Goal: Task Accomplishment & Management: Complete application form

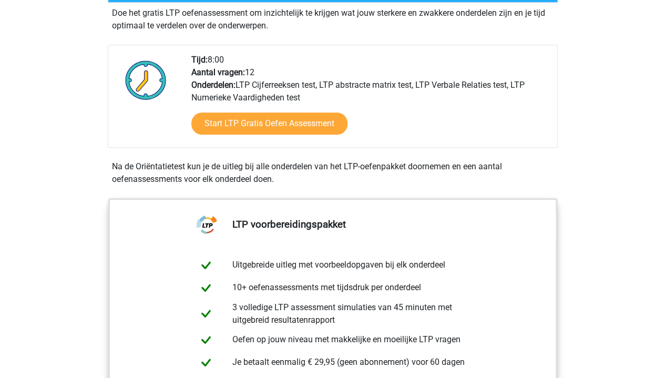
scroll to position [226, 0]
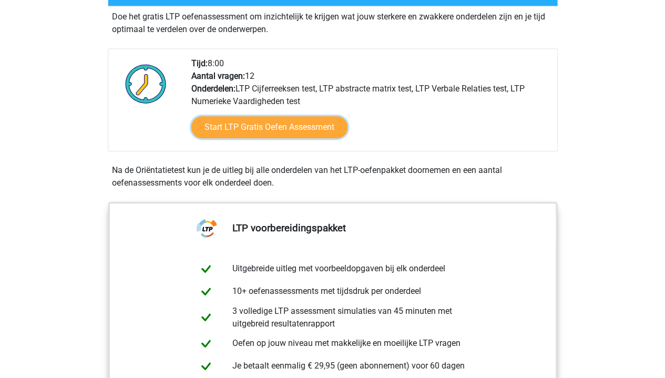
click at [280, 126] on link "Start LTP Gratis Oefen Assessment" at bounding box center [269, 127] width 156 height 22
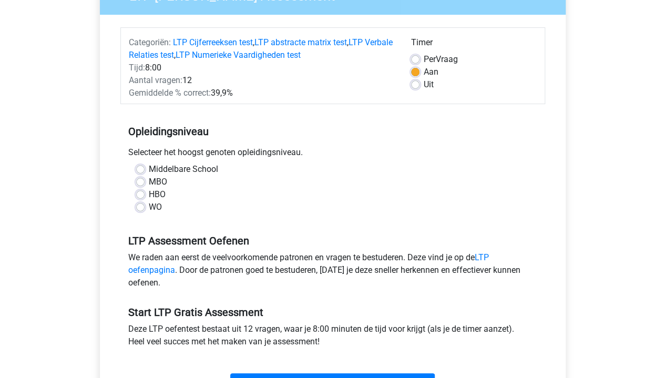
scroll to position [110, 0]
click at [149, 206] on label "WO" at bounding box center [155, 206] width 13 height 13
click at [136, 206] on input "WO" at bounding box center [140, 205] width 8 height 11
radio input "true"
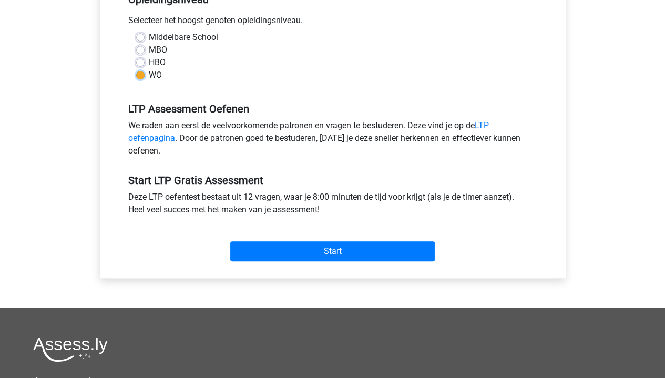
scroll to position [242, 0]
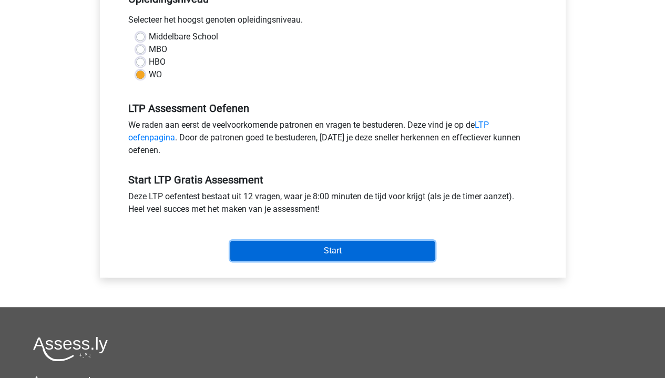
click at [345, 249] on input "Start" at bounding box center [332, 251] width 205 height 20
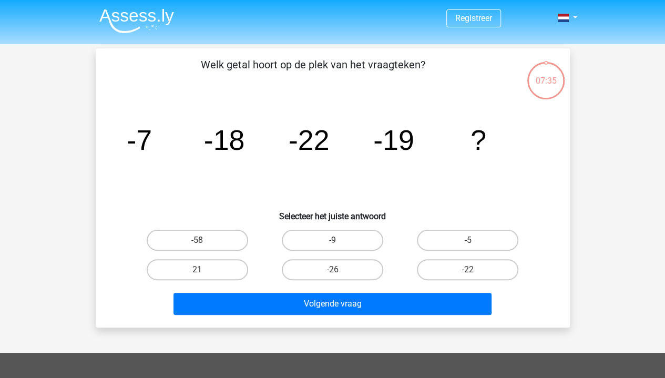
click at [328, 236] on label "-9" at bounding box center [333, 240] width 102 height 21
click at [332, 240] on input "-9" at bounding box center [335, 243] width 7 height 7
radio input "true"
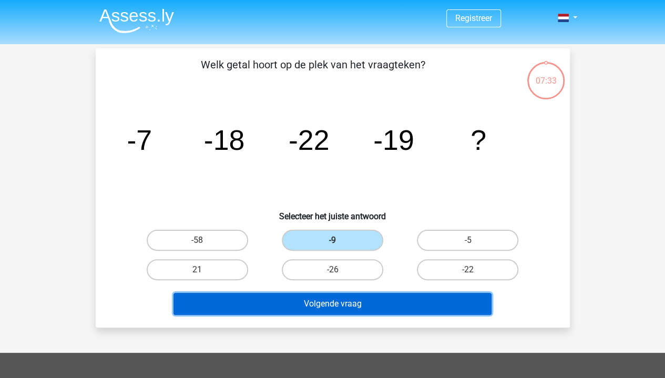
click at [364, 302] on button "Volgende vraag" at bounding box center [333, 304] width 318 height 22
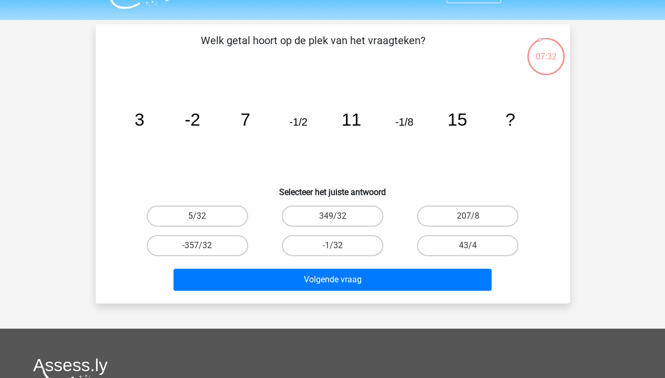
scroll to position [23, 0]
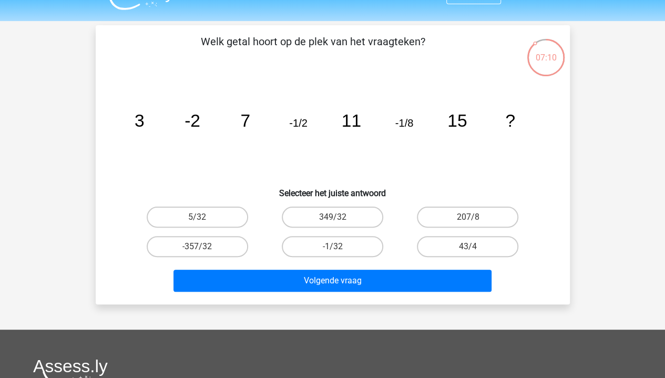
click at [352, 246] on label "-1/32" at bounding box center [333, 246] width 102 height 21
click at [339, 247] on input "-1/32" at bounding box center [335, 250] width 7 height 7
radio input "true"
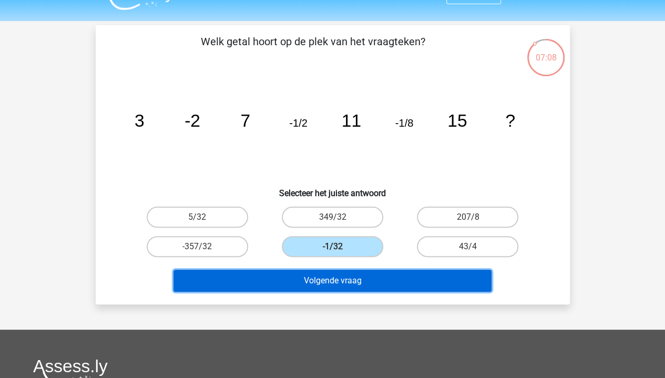
click at [359, 272] on button "Volgende vraag" at bounding box center [333, 281] width 318 height 22
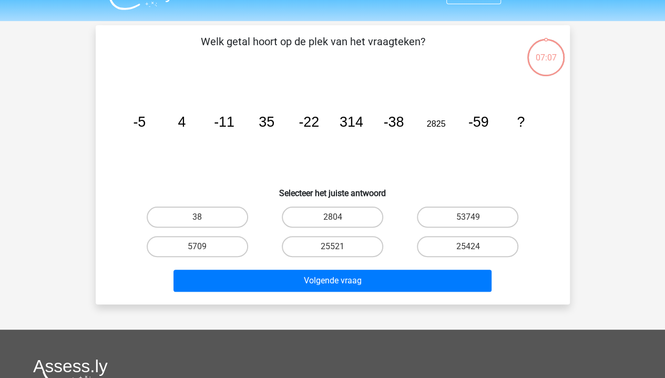
scroll to position [48, 0]
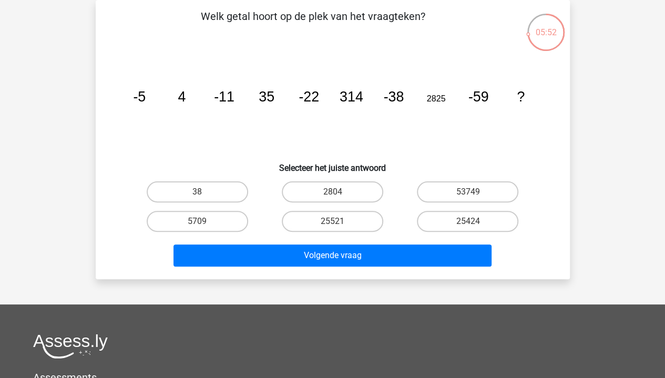
click at [486, 226] on label "25424" at bounding box center [468, 221] width 102 height 21
click at [475, 226] on input "25424" at bounding box center [471, 224] width 7 height 7
radio input "true"
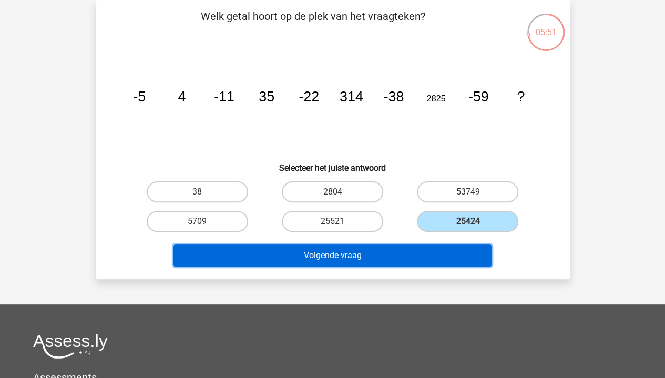
click at [422, 258] on button "Volgende vraag" at bounding box center [333, 256] width 318 height 22
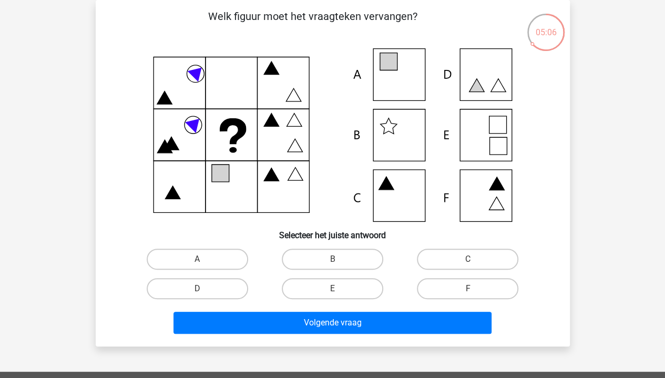
click at [336, 293] on input "E" at bounding box center [335, 292] width 7 height 7
radio input "true"
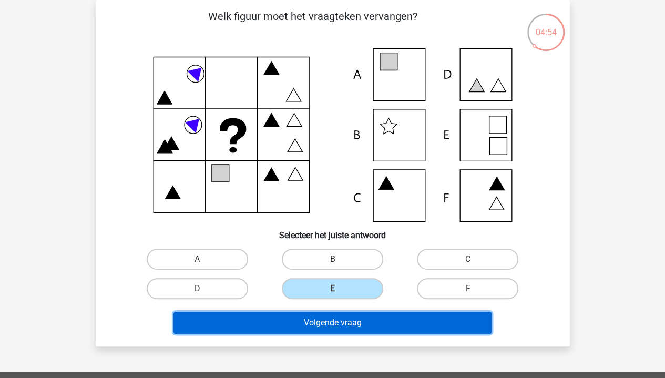
click at [350, 321] on button "Volgende vraag" at bounding box center [333, 323] width 318 height 22
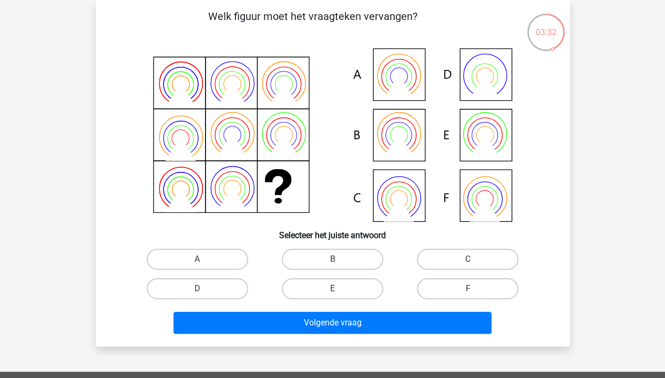
click at [343, 266] on label "B" at bounding box center [333, 259] width 102 height 21
click at [339, 266] on input "B" at bounding box center [335, 262] width 7 height 7
radio input "true"
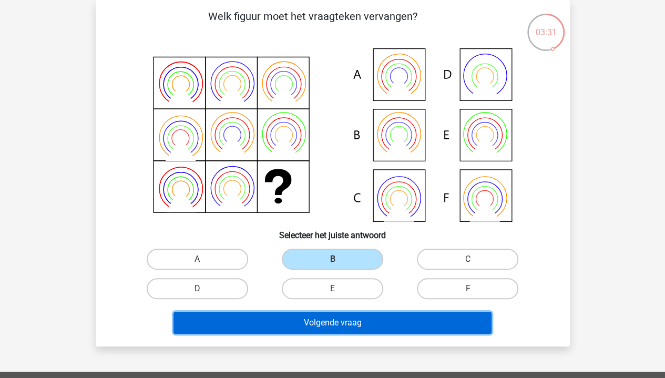
click at [381, 318] on button "Volgende vraag" at bounding box center [333, 323] width 318 height 22
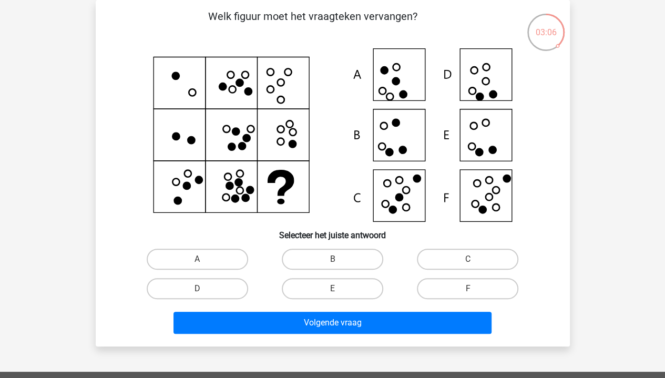
click at [337, 291] on input "E" at bounding box center [335, 292] width 7 height 7
radio input "true"
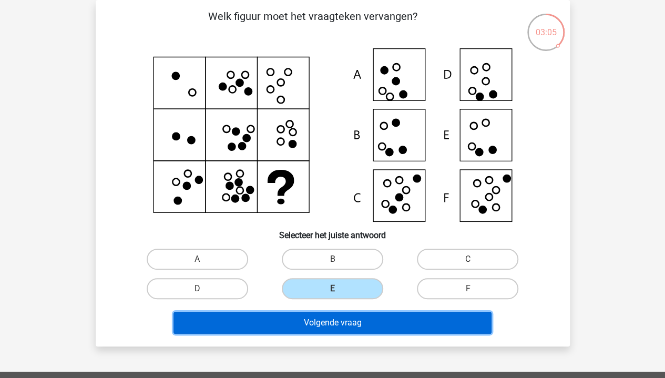
click at [340, 331] on button "Volgende vraag" at bounding box center [333, 323] width 318 height 22
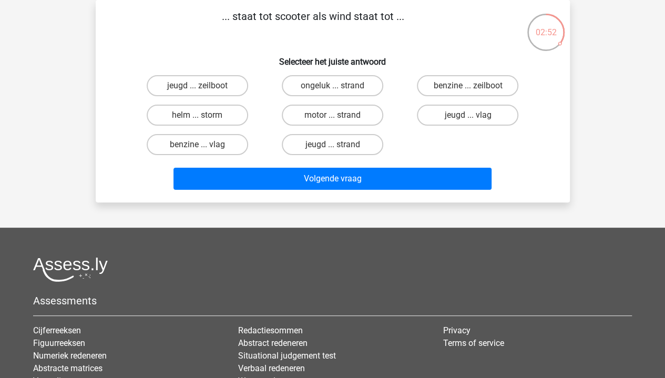
click at [219, 142] on label "benzine ... vlag" at bounding box center [198, 144] width 102 height 21
click at [204, 145] on input "benzine ... vlag" at bounding box center [200, 148] width 7 height 7
radio input "true"
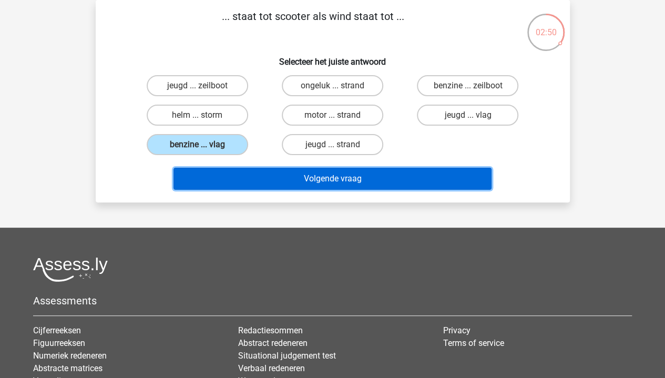
click at [336, 176] on button "Volgende vraag" at bounding box center [333, 179] width 318 height 22
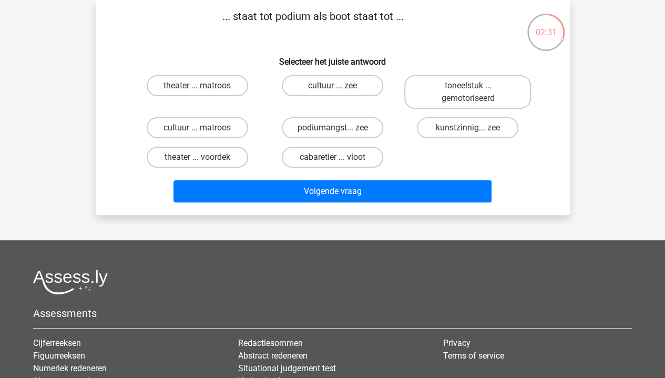
click at [221, 159] on label "theater ... voordek" at bounding box center [198, 157] width 102 height 21
click at [204, 159] on input "theater ... voordek" at bounding box center [200, 160] width 7 height 7
radio input "true"
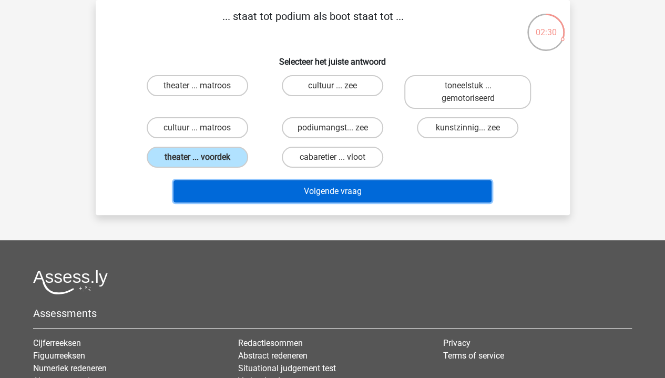
click at [337, 189] on button "Volgende vraag" at bounding box center [333, 191] width 318 height 22
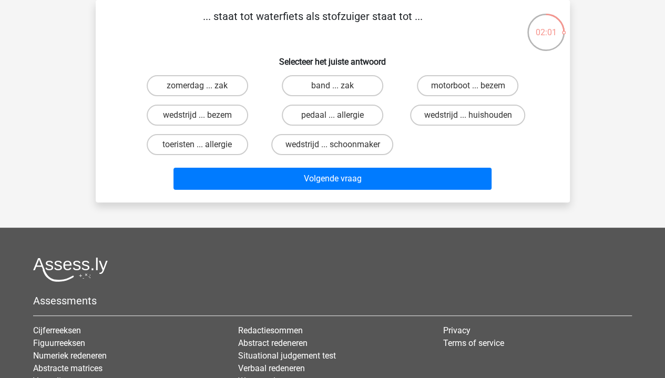
click at [228, 147] on label "toeristen ... allergie" at bounding box center [198, 144] width 102 height 21
click at [204, 147] on input "toeristen ... allergie" at bounding box center [200, 148] width 7 height 7
radio input "true"
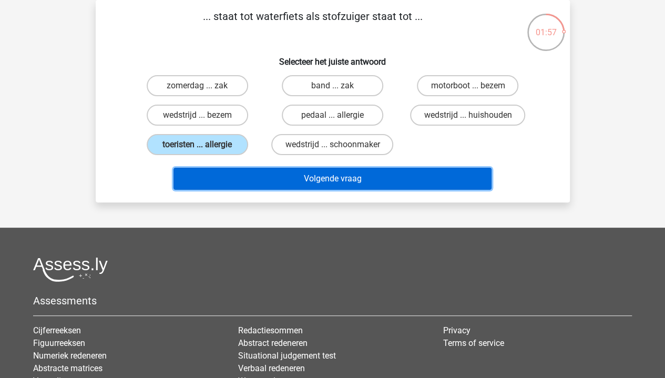
click at [287, 177] on button "Volgende vraag" at bounding box center [333, 179] width 318 height 22
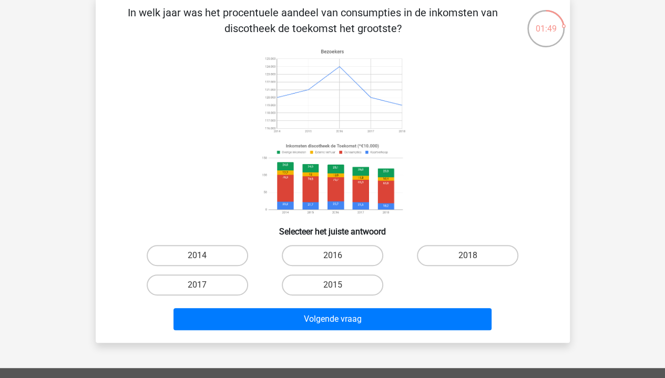
scroll to position [53, 0]
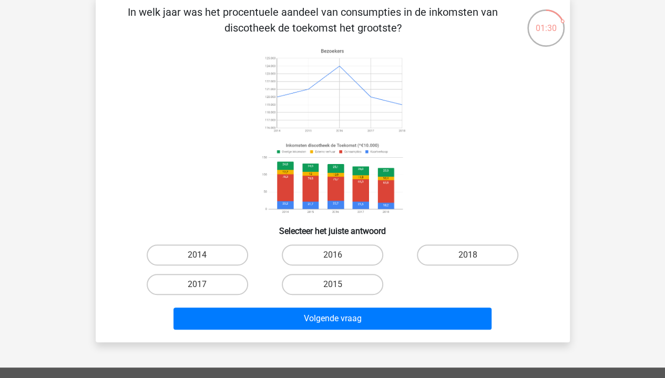
click at [225, 257] on label "2014" at bounding box center [198, 255] width 102 height 21
click at [204, 257] on input "2014" at bounding box center [200, 258] width 7 height 7
radio input "true"
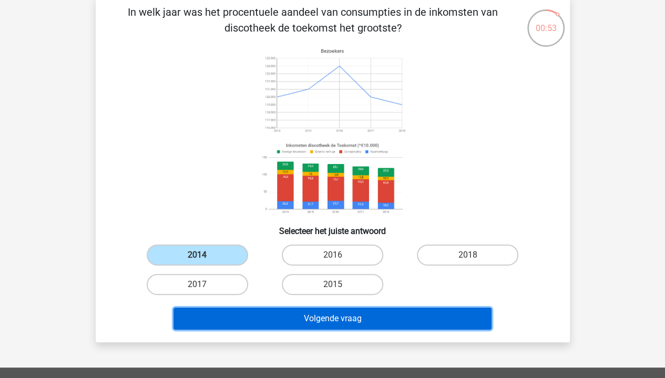
click at [404, 313] on button "Volgende vraag" at bounding box center [333, 319] width 318 height 22
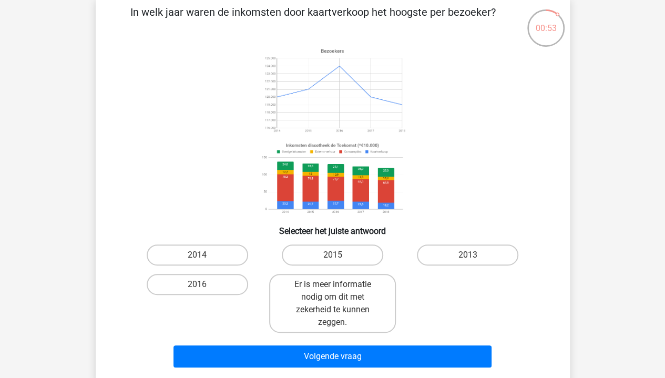
scroll to position [48, 0]
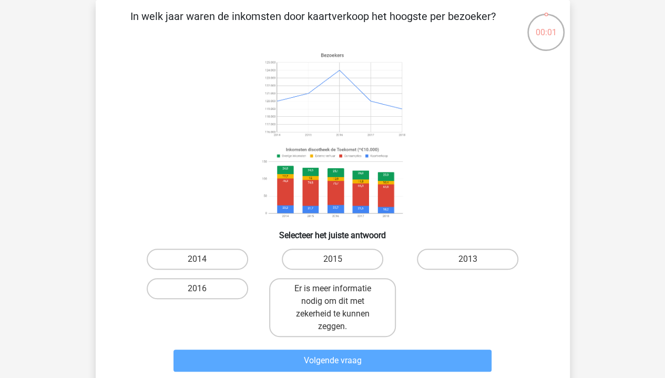
click at [340, 255] on label "2015" at bounding box center [333, 259] width 102 height 21
click at [339, 259] on input "2015" at bounding box center [335, 262] width 7 height 7
radio input "true"
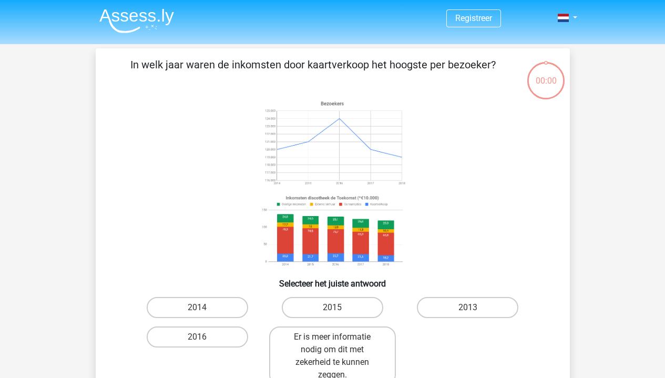
scroll to position [48, 0]
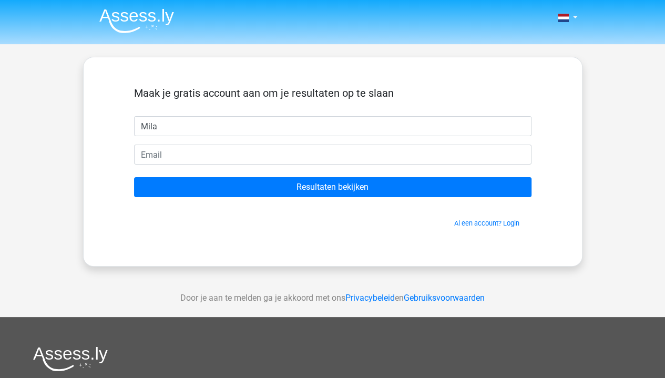
type input "Mila"
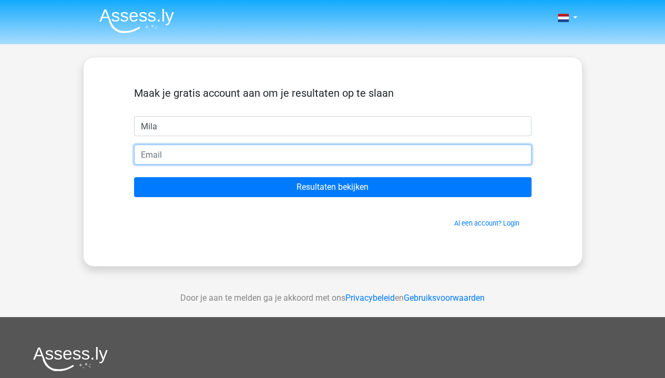
click at [286, 154] on input "email" at bounding box center [333, 155] width 398 height 20
type input "fairtrade4life@hotmail.com"
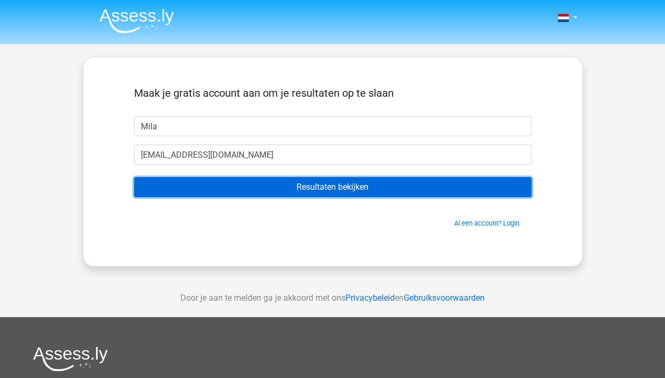
click at [336, 189] on input "Resultaten bekijken" at bounding box center [333, 187] width 398 height 20
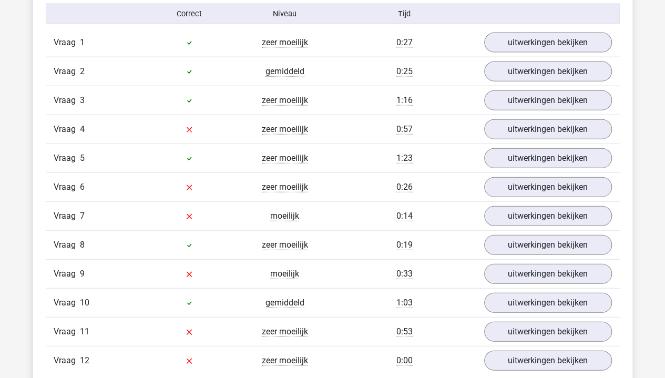
scroll to position [1174, 0]
click at [550, 130] on link "uitwerkingen bekijken" at bounding box center [548, 130] width 128 height 20
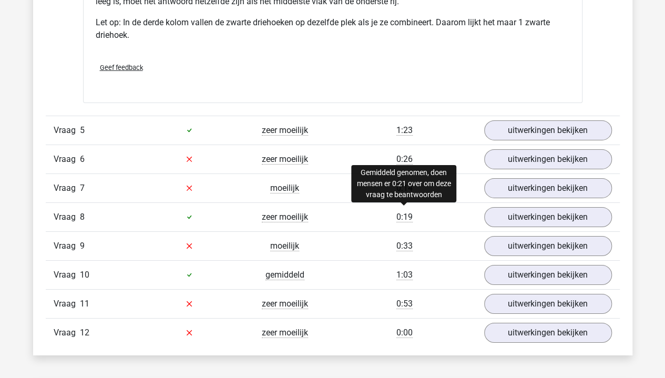
scroll to position [1661, 0]
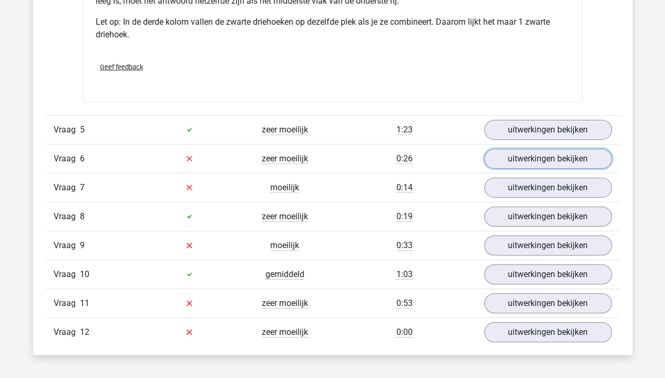
click at [528, 156] on link "uitwerkingen bekijken" at bounding box center [548, 159] width 128 height 20
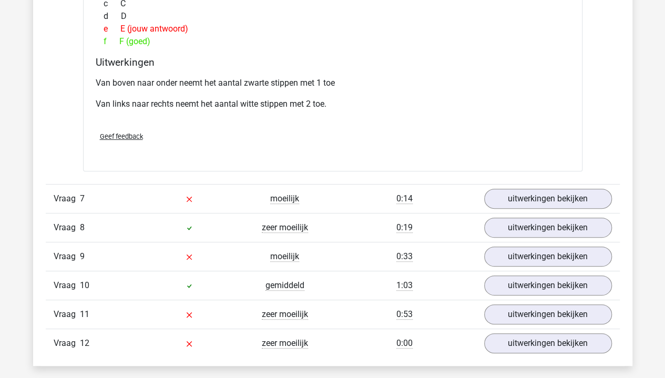
scroll to position [2084, 0]
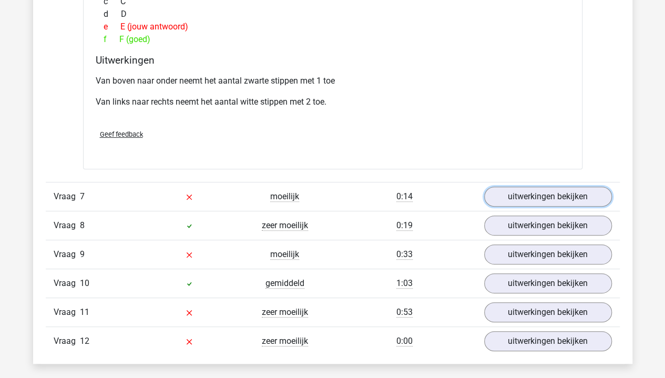
click at [515, 191] on link "uitwerkingen bekijken" at bounding box center [548, 197] width 128 height 20
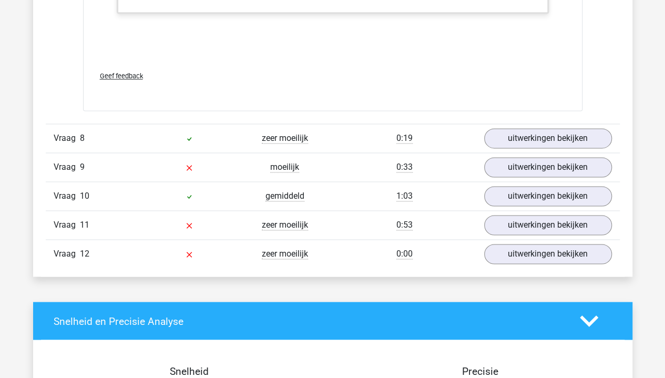
scroll to position [2725, 0]
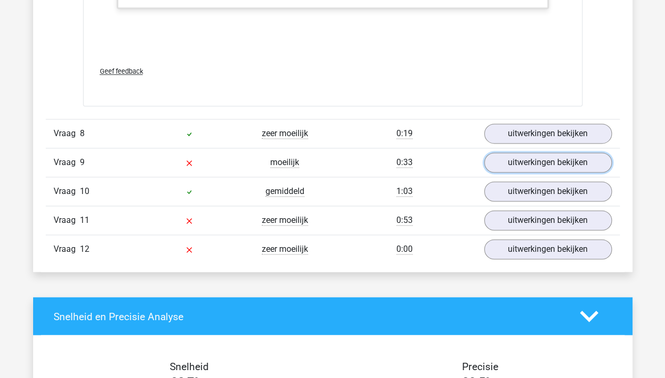
click at [515, 157] on link "uitwerkingen bekijken" at bounding box center [548, 163] width 128 height 20
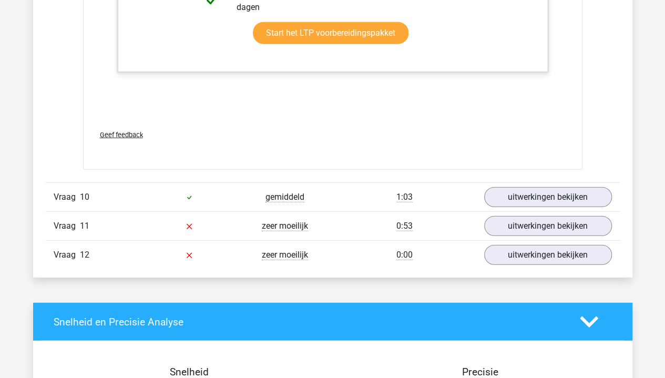
scroll to position [3282, 0]
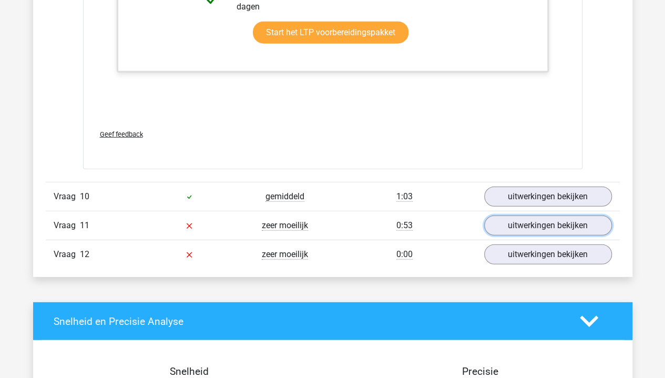
click at [531, 222] on link "uitwerkingen bekijken" at bounding box center [548, 226] width 128 height 20
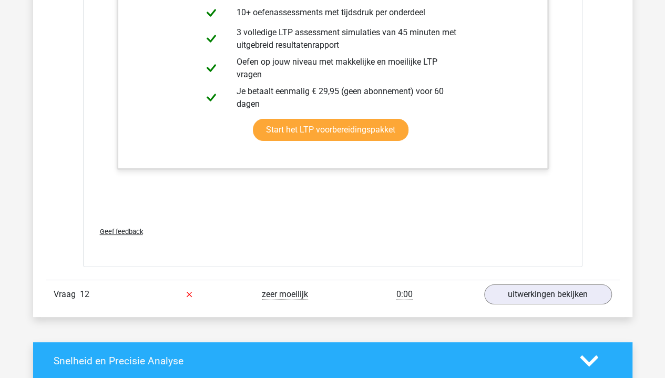
scroll to position [3936, 0]
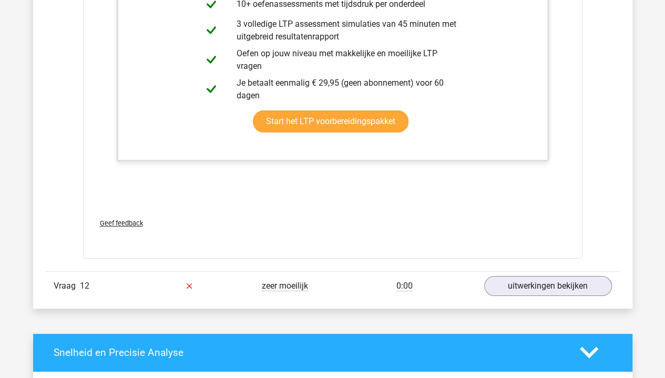
drag, startPoint x: 529, startPoint y: 266, endPoint x: 528, endPoint y: 277, distance: 11.1
click at [528, 277] on div "Vraag 12 zeer moeilijk 0:00 uitwerkingen bekijken" at bounding box center [333, 285] width 574 height 29
click at [528, 277] on link "uitwerkingen bekijken" at bounding box center [548, 286] width 128 height 20
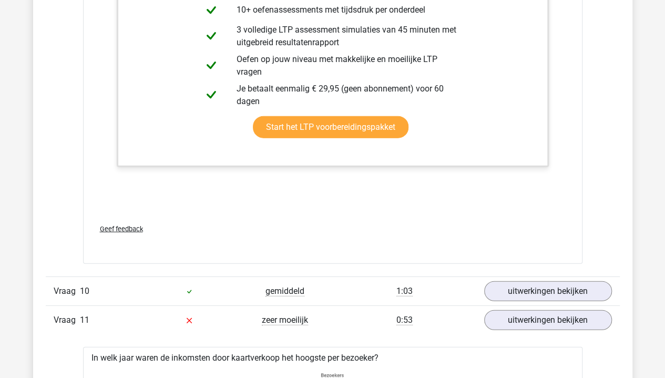
scroll to position [3191, 0]
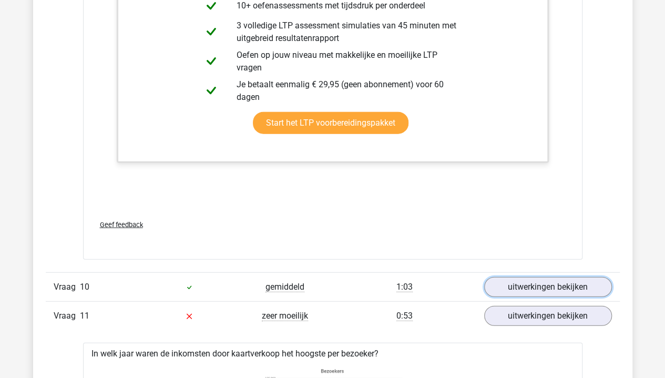
click at [521, 277] on link "uitwerkingen bekijken" at bounding box center [548, 287] width 128 height 20
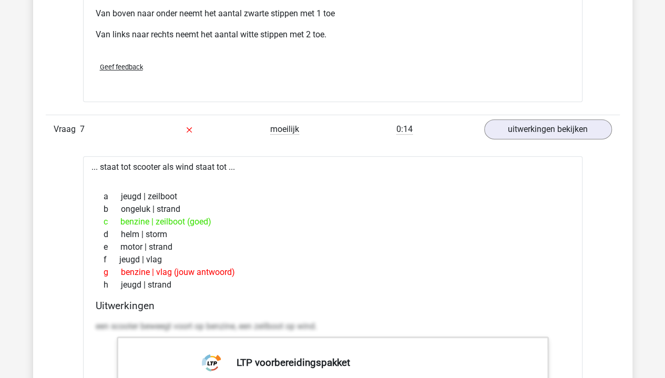
scroll to position [2150, 0]
